Goal: Information Seeking & Learning: Find specific fact

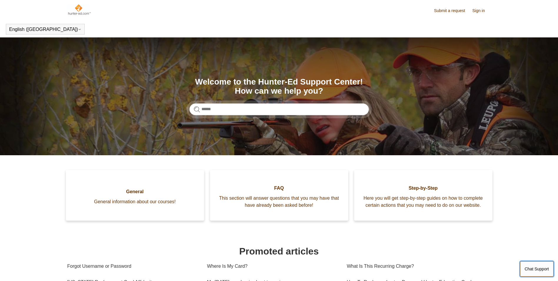
click at [537, 267] on button "Chat Support" at bounding box center [537, 268] width 34 height 15
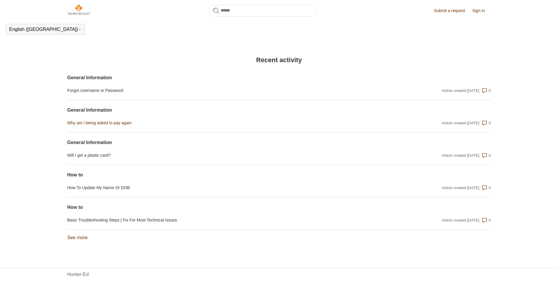
scroll to position [395, 0]
click at [92, 125] on link "Why am I being asked to pay again" at bounding box center [215, 122] width 296 height 6
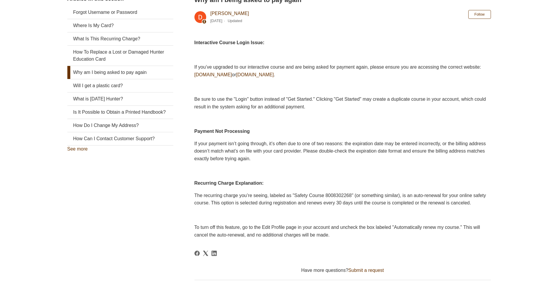
scroll to position [236, 0]
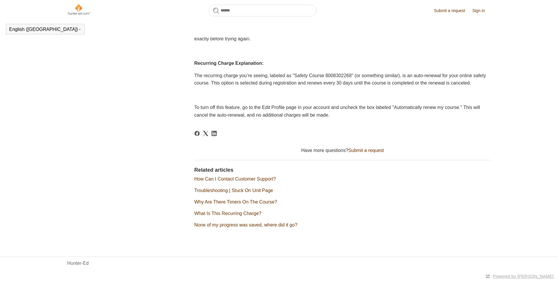
click at [400, 231] on section "Related articles How Can I Contact Customer Support? Troubleshooting | Stuck On…" at bounding box center [342, 199] width 296 height 67
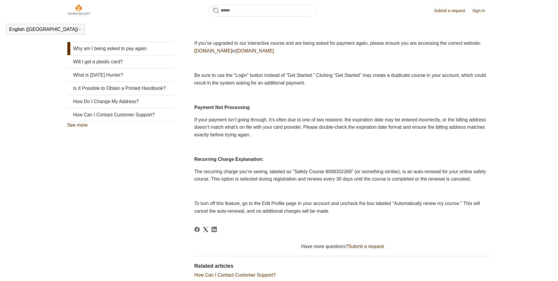
scroll to position [206, 0]
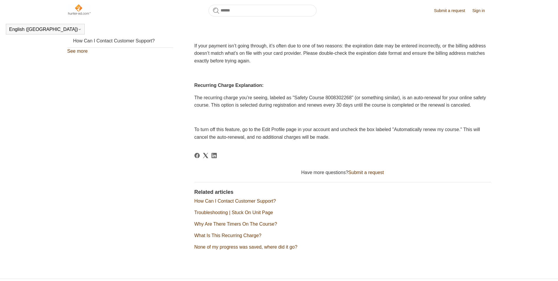
click at [447, 8] on link "Submit a request" at bounding box center [452, 11] width 37 height 6
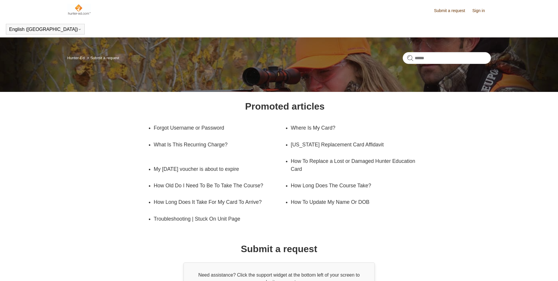
click at [478, 11] on link "Sign in" at bounding box center [481, 11] width 19 height 6
click at [77, 11] on img at bounding box center [79, 10] width 24 height 12
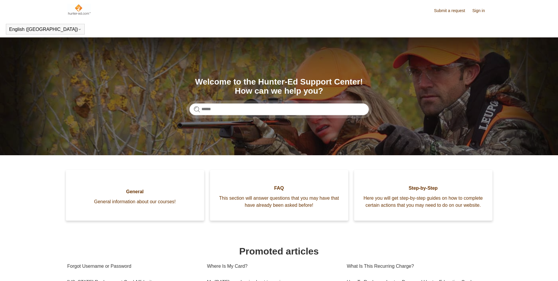
click at [75, 5] on img at bounding box center [79, 10] width 24 height 12
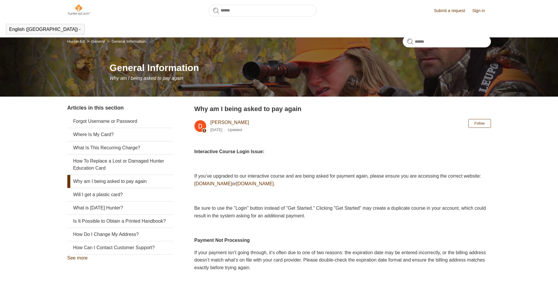
scroll to position [203, 0]
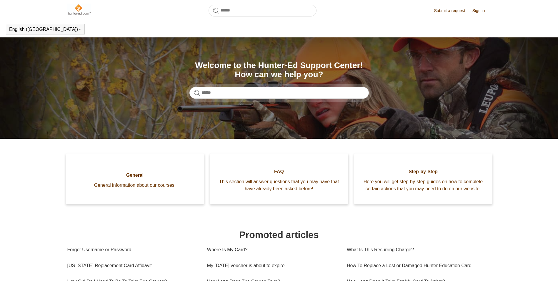
scroll to position [395, 0]
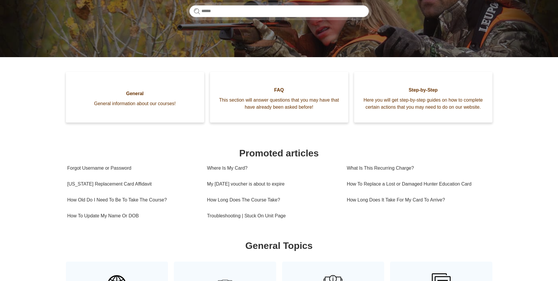
scroll to position [16, 0]
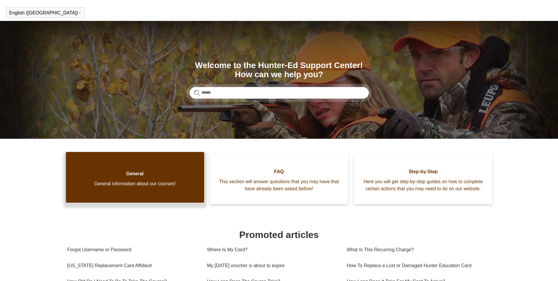
click at [122, 183] on link "General General information about our courses!" at bounding box center [135, 177] width 138 height 51
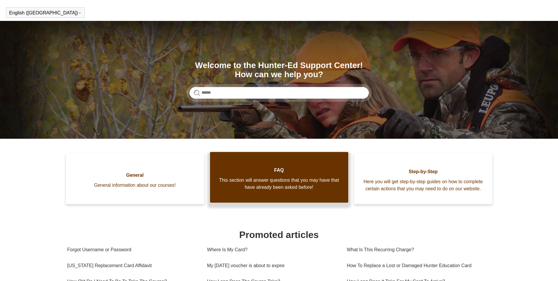
scroll to position [0, 0]
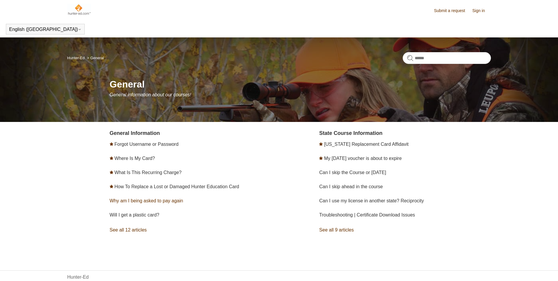
click at [169, 201] on link "Why am I being asked to pay again" at bounding box center [147, 200] width 74 height 5
